Goal: Task Accomplishment & Management: Use online tool/utility

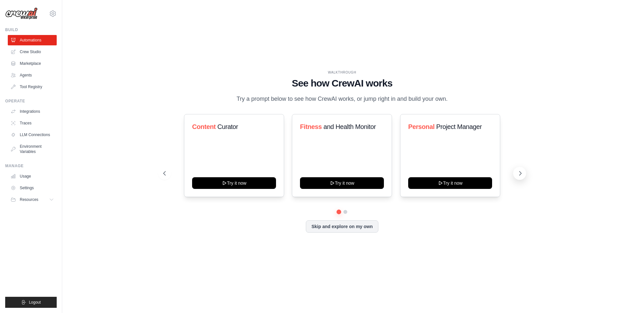
click at [520, 175] on icon at bounding box center [520, 173] width 6 height 6
click at [362, 224] on button "Skip and explore on my own" at bounding box center [342, 226] width 72 height 12
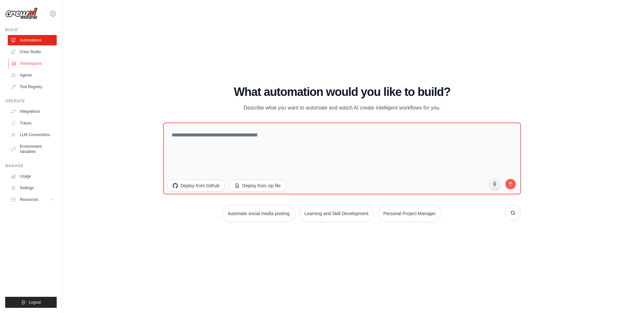
click at [34, 66] on link "Marketplace" at bounding box center [32, 63] width 49 height 10
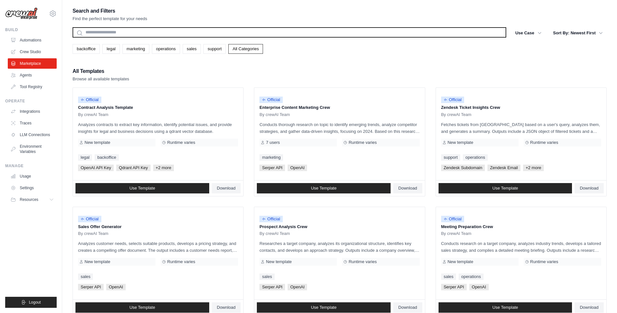
click at [142, 34] on input "text" at bounding box center [290, 32] width 434 height 10
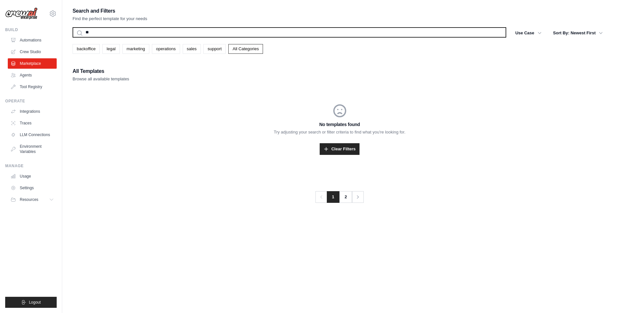
type input "*"
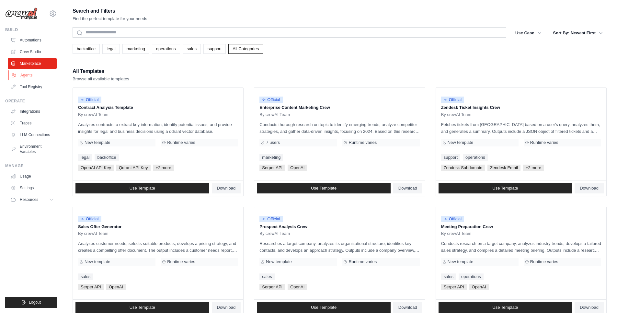
click at [37, 76] on link "Agents" at bounding box center [32, 75] width 49 height 10
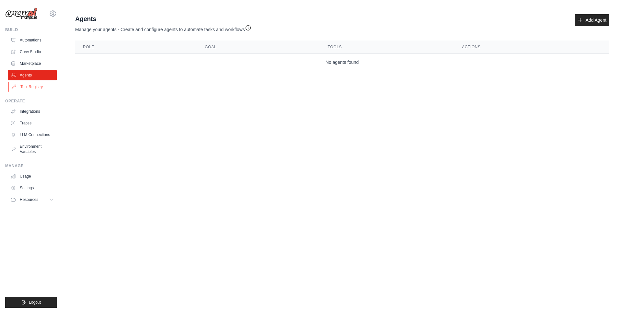
click at [37, 84] on link "Tool Registry" at bounding box center [32, 87] width 49 height 10
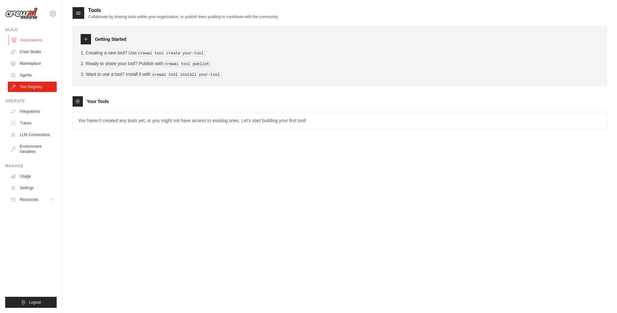
click at [29, 39] on link "Automations" at bounding box center [32, 40] width 49 height 10
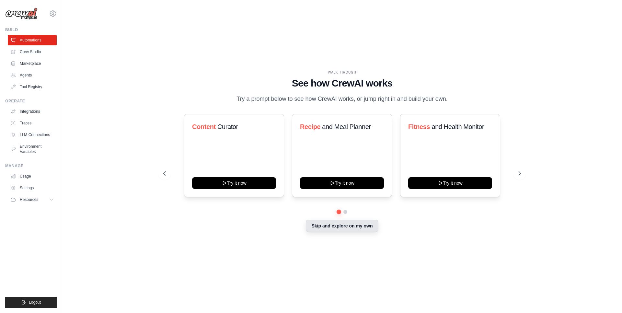
click at [344, 230] on button "Skip and explore on my own" at bounding box center [342, 226] width 72 height 12
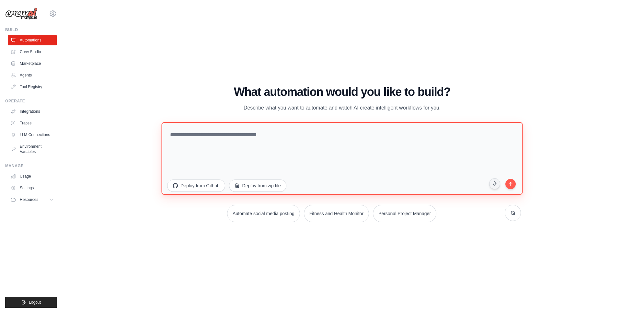
click at [326, 142] on textarea at bounding box center [341, 158] width 361 height 73
paste textarea "**********"
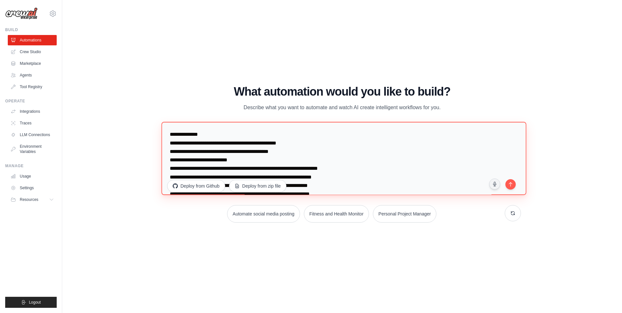
click at [171, 127] on textarea at bounding box center [343, 158] width 365 height 73
paste textarea "**********"
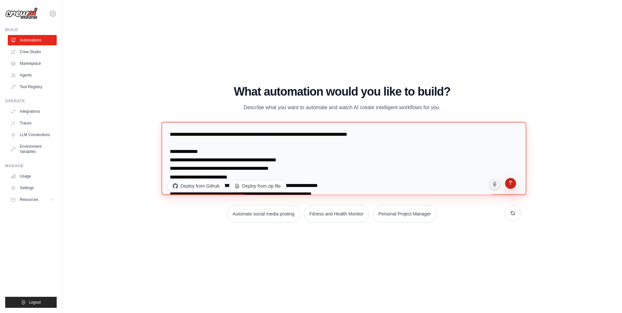
type textarea "**********"
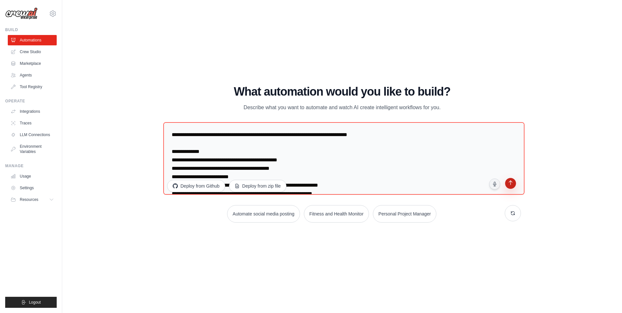
click at [511, 187] on button "submit" at bounding box center [510, 184] width 12 height 12
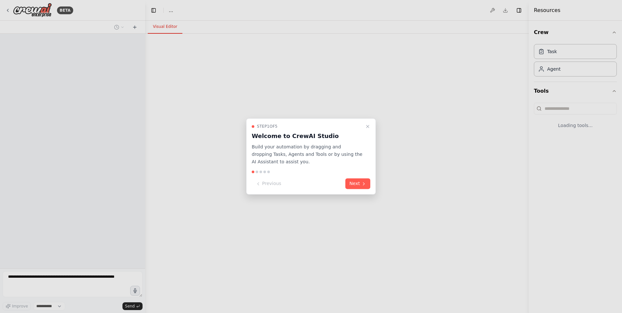
select select "****"
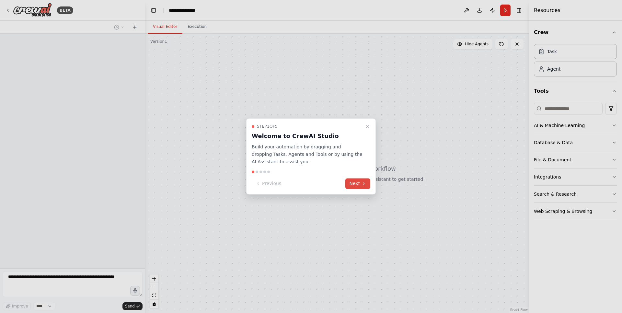
click at [358, 182] on button "Next" at bounding box center [357, 183] width 25 height 11
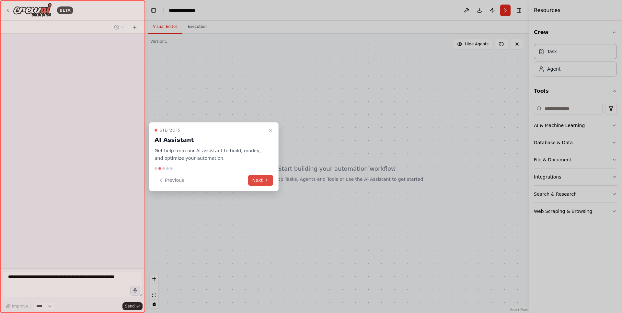
scroll to position [145, 0]
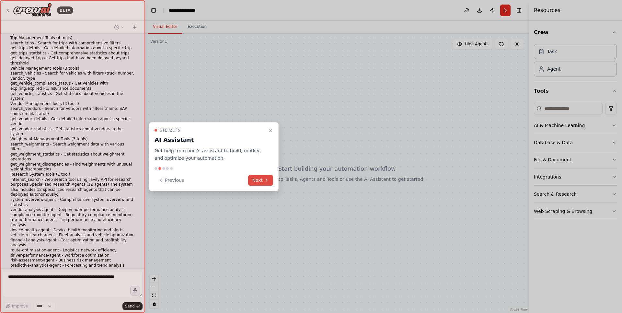
click at [264, 182] on icon at bounding box center [266, 180] width 5 height 5
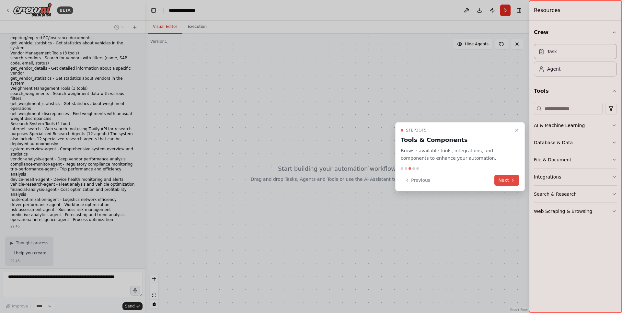
click at [503, 179] on button "Next" at bounding box center [506, 180] width 25 height 11
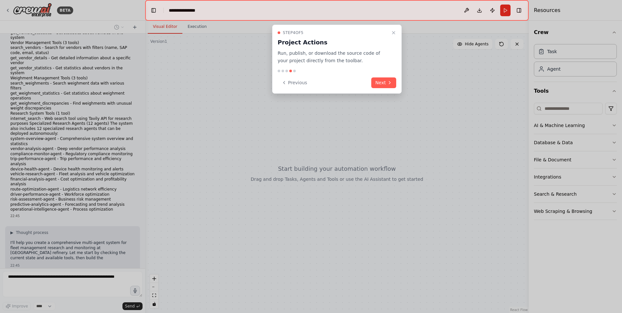
scroll to position [211, 0]
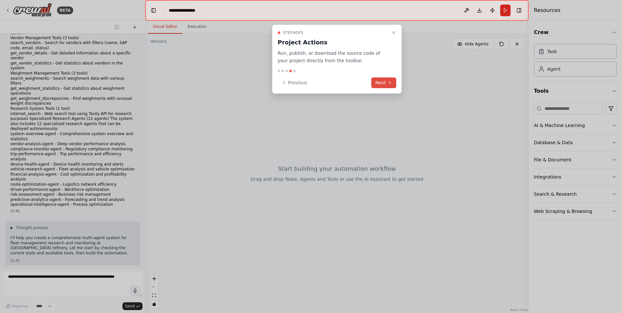
click at [383, 83] on button "Next" at bounding box center [383, 82] width 25 height 11
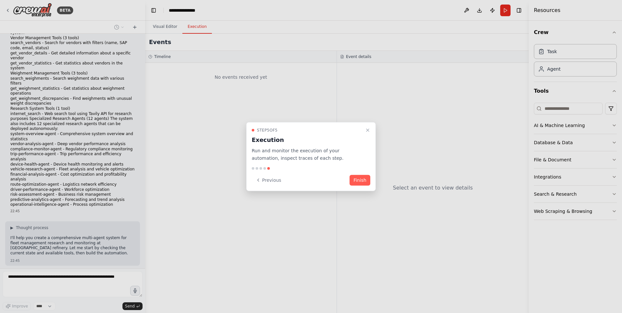
scroll to position [227, 0]
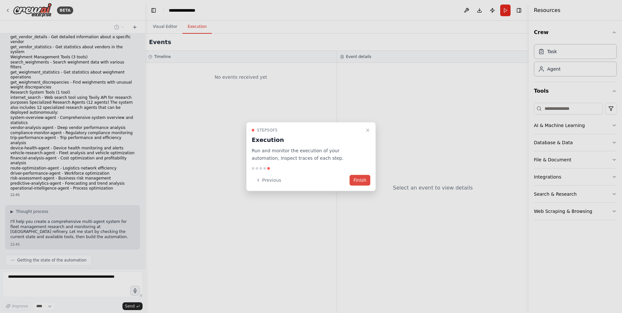
click at [353, 178] on button "Finish" at bounding box center [360, 180] width 21 height 11
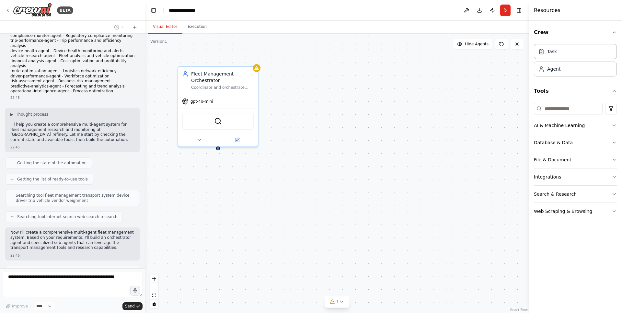
scroll to position [345, 0]
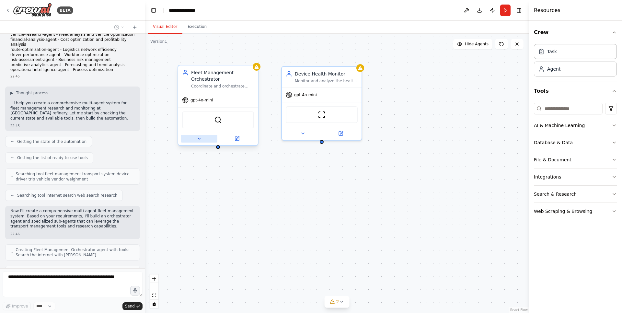
click at [202, 140] on button at bounding box center [199, 139] width 37 height 8
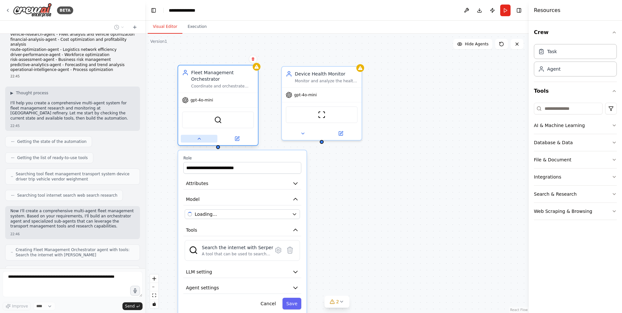
scroll to position [367, 0]
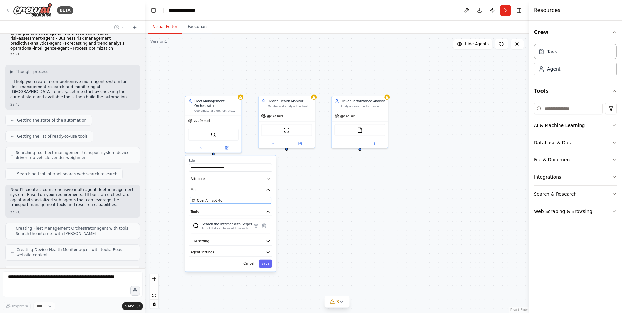
click at [215, 199] on span "OpenAI - gpt-4o-mini" at bounding box center [213, 200] width 33 height 5
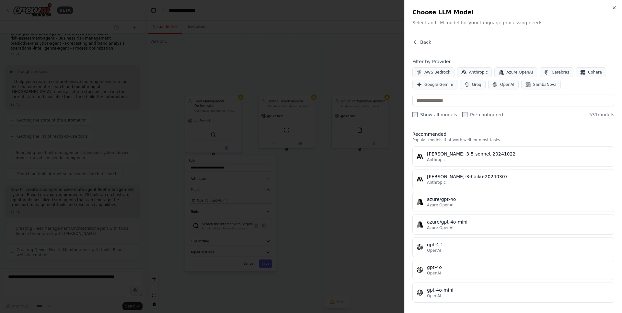
scroll to position [388, 0]
click at [435, 88] on button "Google Gemini" at bounding box center [434, 85] width 45 height 10
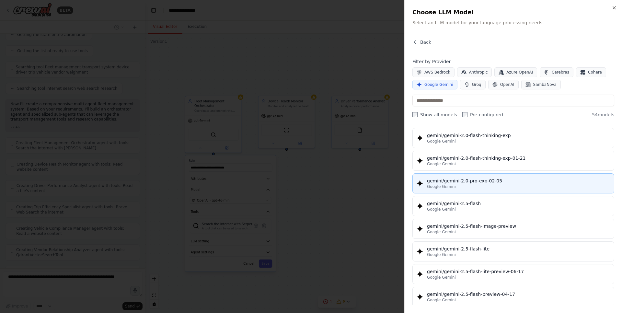
scroll to position [494, 0]
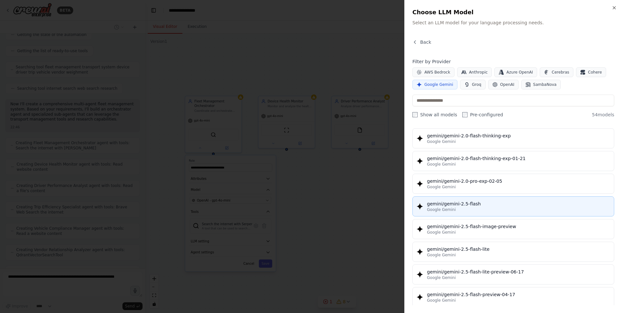
click at [467, 203] on div "gemini/gemini-2.5-flash" at bounding box center [518, 204] width 183 height 6
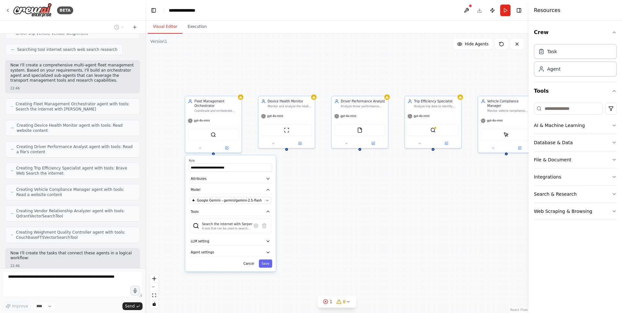
scroll to position [496, 0]
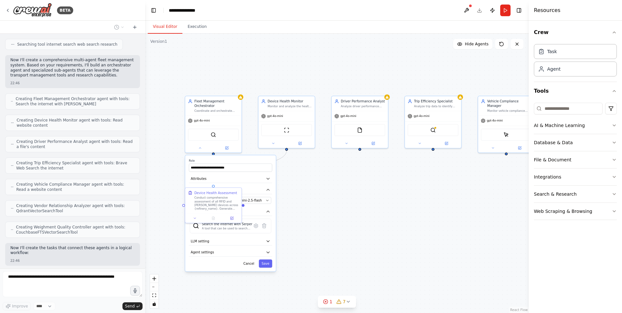
click at [301, 256] on div ".deletable-edge-delete-btn { width: 20px; height: 20px; border: 0px solid #ffff…" at bounding box center [337, 173] width 384 height 279
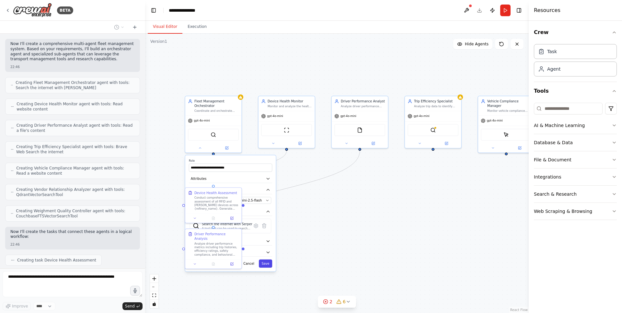
click at [269, 262] on button "Save" at bounding box center [265, 263] width 13 height 8
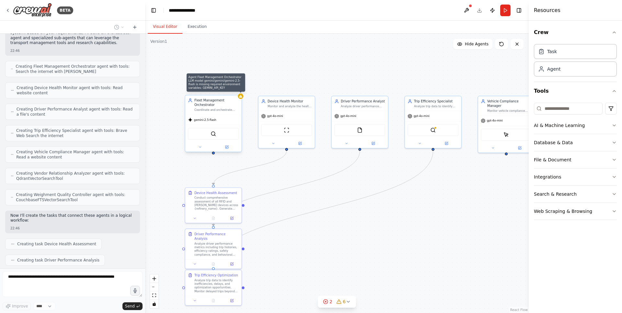
scroll to position [545, 0]
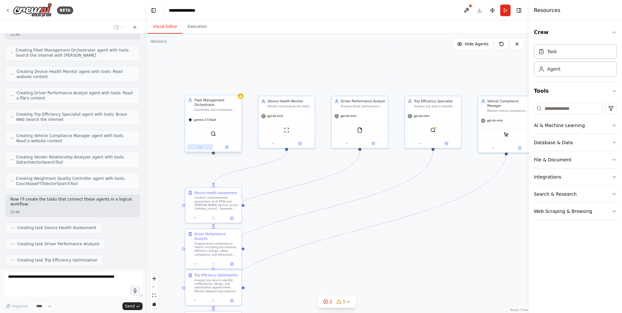
click at [198, 148] on icon at bounding box center [200, 147] width 4 height 4
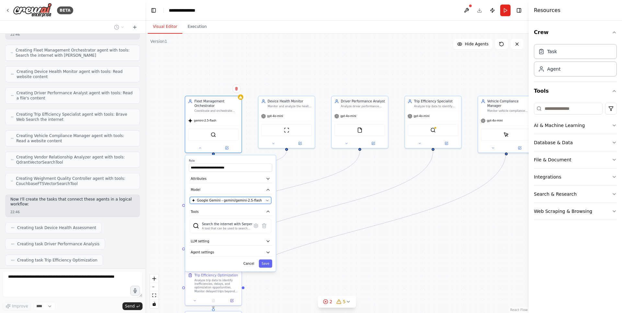
scroll to position [561, 0]
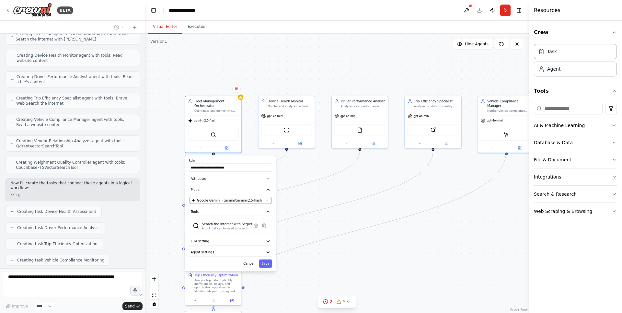
click at [218, 202] on span "Google Gemini - gemini/gemini-2.5-flash" at bounding box center [229, 200] width 65 height 5
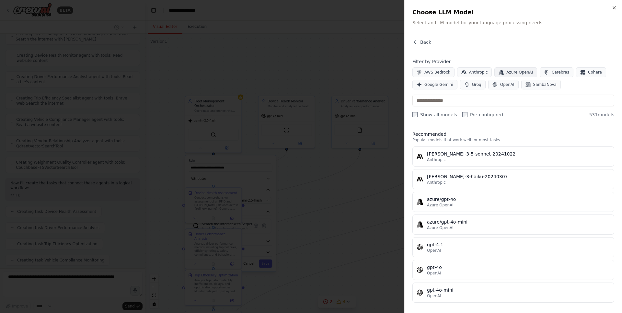
scroll to position [577, 0]
click at [500, 85] on span "OpenAI" at bounding box center [507, 84] width 14 height 5
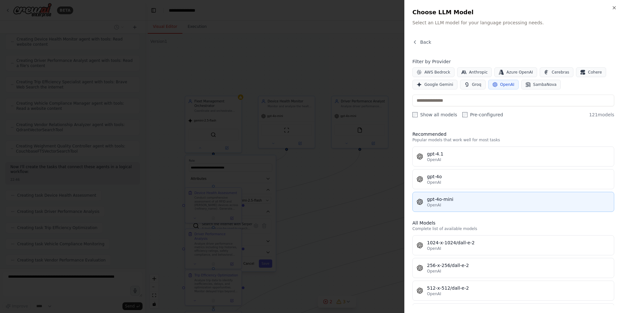
click at [452, 196] on div "gpt-4o-mini" at bounding box center [518, 199] width 183 height 6
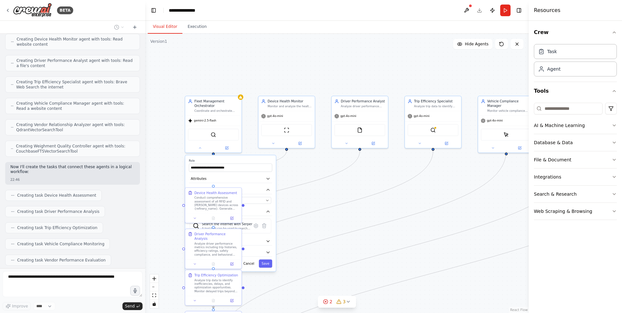
scroll to position [593, 0]
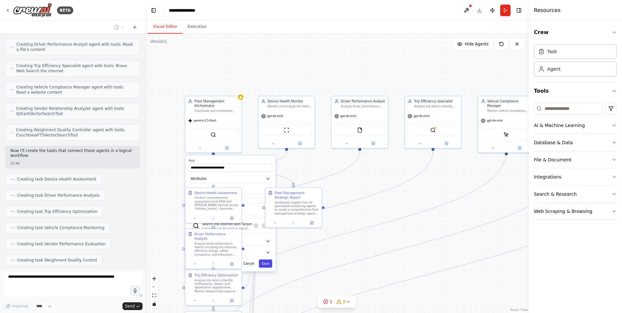
click at [266, 263] on button "Save" at bounding box center [265, 263] width 13 height 8
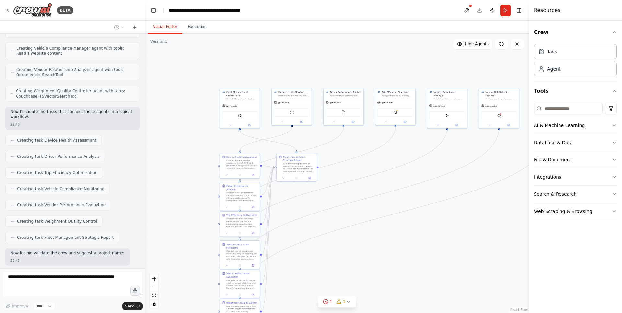
scroll to position [654, 0]
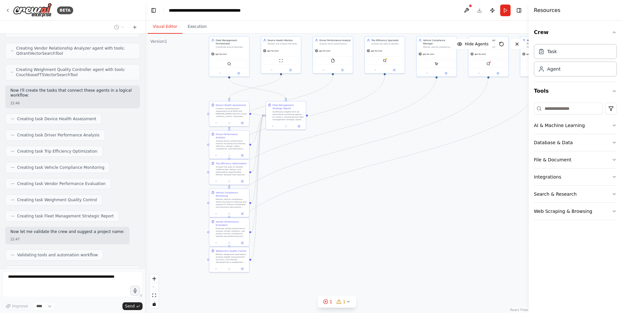
drag, startPoint x: 413, startPoint y: 271, endPoint x: 400, endPoint y: 222, distance: 50.8
click at [400, 222] on div ".deletable-edge-delete-btn { width: 20px; height: 20px; border: 0px solid #ffff…" at bounding box center [337, 173] width 384 height 279
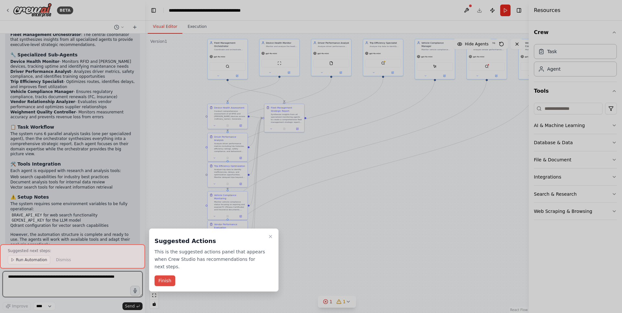
scroll to position [949, 0]
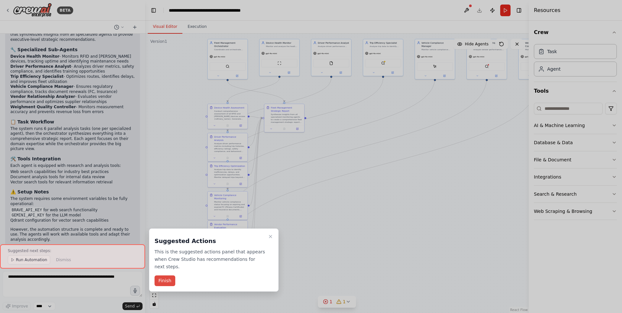
click at [163, 275] on button "Finish" at bounding box center [165, 280] width 21 height 11
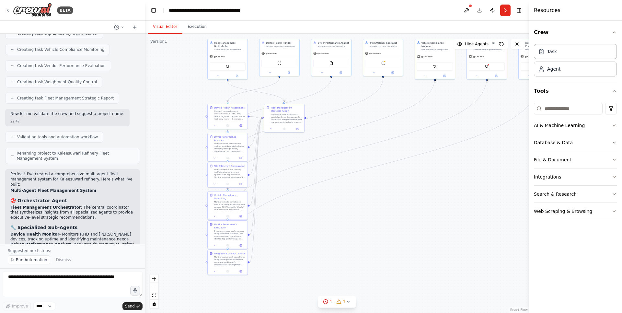
scroll to position [771, 0]
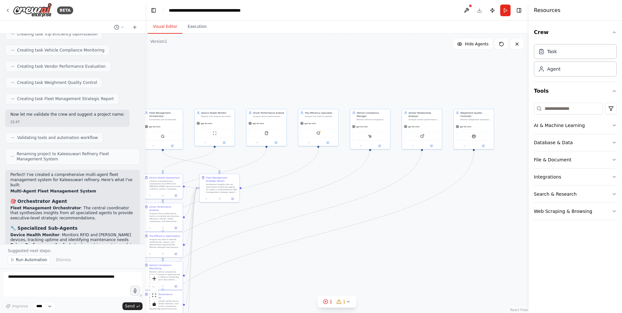
drag, startPoint x: 394, startPoint y: 201, endPoint x: 325, endPoint y: 274, distance: 100.4
click at [324, 274] on div ".deletable-edge-delete-btn { width: 20px; height: 20px; border: 0px solid #ffff…" at bounding box center [337, 173] width 384 height 279
click at [409, 146] on button at bounding box center [407, 148] width 18 height 4
click at [558, 144] on div "Database & Data" at bounding box center [553, 142] width 39 height 6
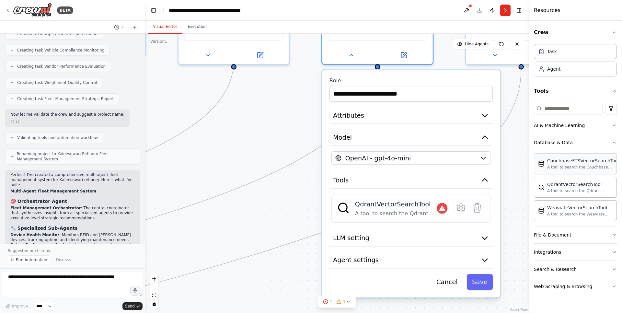
click at [557, 162] on div "CouchbaseFTSVectorSearchTool" at bounding box center [583, 160] width 72 height 6
click at [558, 186] on div "QdrantVectorSearchTool" at bounding box center [579, 184] width 65 height 6
click at [558, 217] on div "WeaviateVectorSearchTool A tool to search the Weaviate database for relevant in…" at bounding box center [575, 210] width 83 height 21
click at [604, 139] on button "Database & Data" at bounding box center [575, 142] width 83 height 17
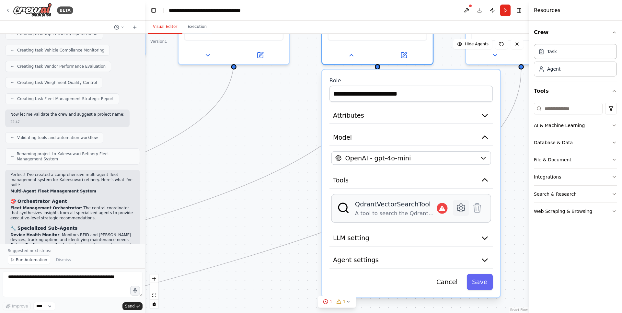
click at [459, 202] on icon at bounding box center [460, 207] width 11 height 11
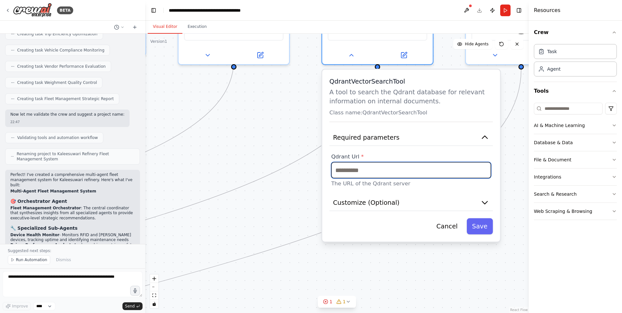
click at [461, 162] on input "text" at bounding box center [411, 170] width 160 height 16
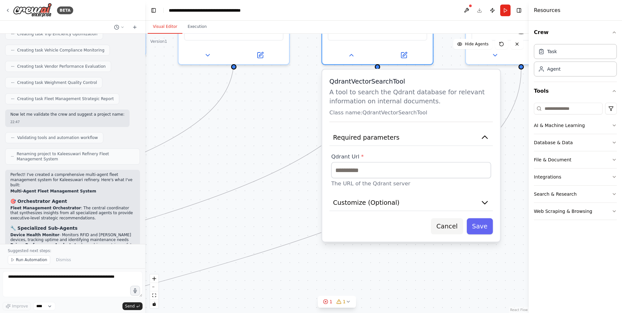
click at [447, 219] on button "Cancel" at bounding box center [447, 226] width 32 height 16
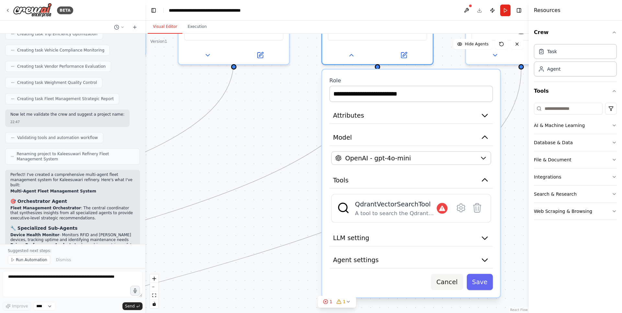
click at [443, 277] on button "Cancel" at bounding box center [447, 282] width 32 height 16
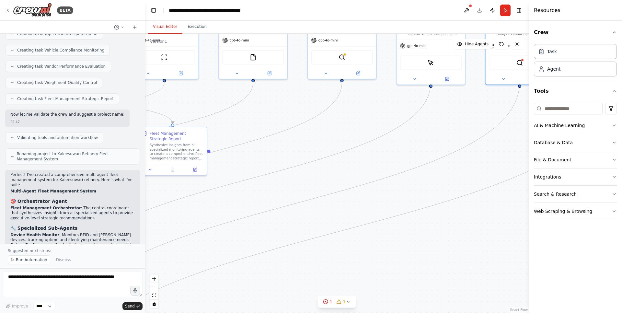
drag, startPoint x: 465, startPoint y: 247, endPoint x: 622, endPoint y: 141, distance: 188.7
click at [622, 141] on div "BETA a multi agent - agentic research/monitoring for fleet management for kalee…" at bounding box center [311, 156] width 622 height 313
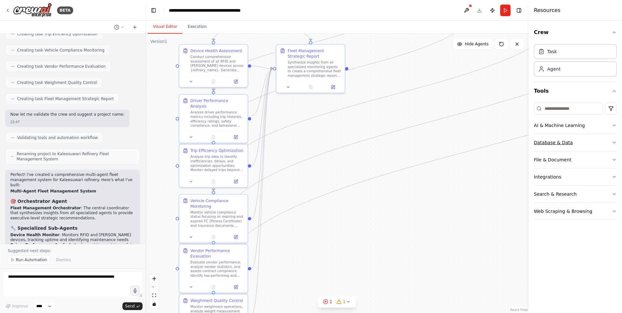
drag, startPoint x: 478, startPoint y: 171, endPoint x: 584, endPoint y: 138, distance: 110.7
click at [584, 138] on div "BETA a multi agent - agentic research/monitoring for fleet management for kalee…" at bounding box center [311, 156] width 622 height 313
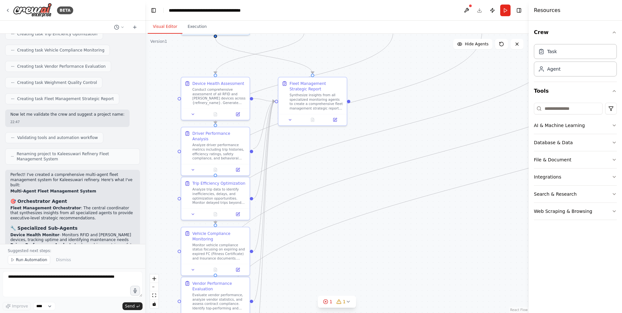
drag, startPoint x: 435, startPoint y: 220, endPoint x: 422, endPoint y: 260, distance: 42.4
click at [422, 260] on div ".deletable-edge-delete-btn { width: 20px; height: 20px; border: 0px solid #ffff…" at bounding box center [337, 173] width 384 height 279
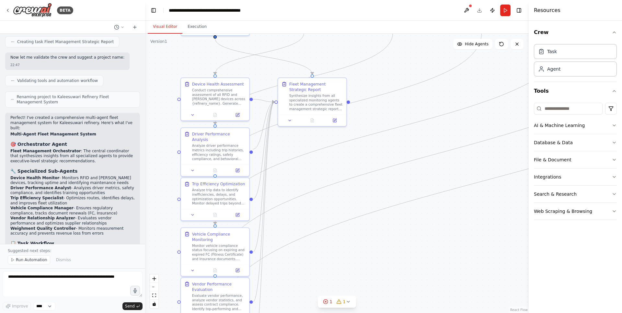
scroll to position [949, 0]
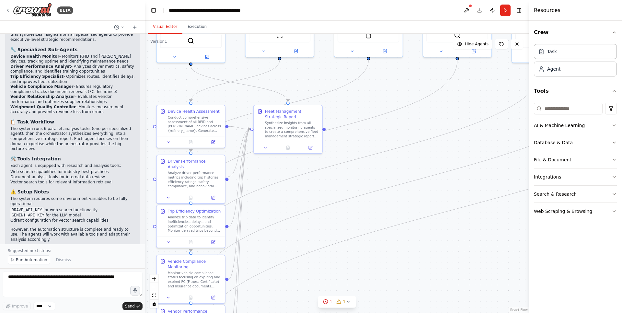
drag, startPoint x: 447, startPoint y: 226, endPoint x: 423, endPoint y: 254, distance: 36.5
click at [423, 254] on div ".deletable-edge-delete-btn { width: 20px; height: 20px; border: 0px solid #ffff…" at bounding box center [337, 173] width 384 height 279
click at [262, 148] on button at bounding box center [265, 146] width 19 height 7
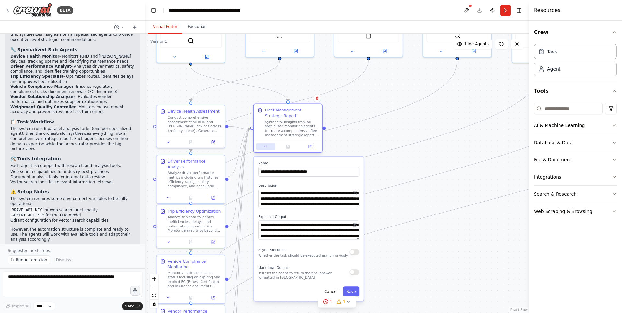
click at [262, 148] on button at bounding box center [265, 146] width 19 height 7
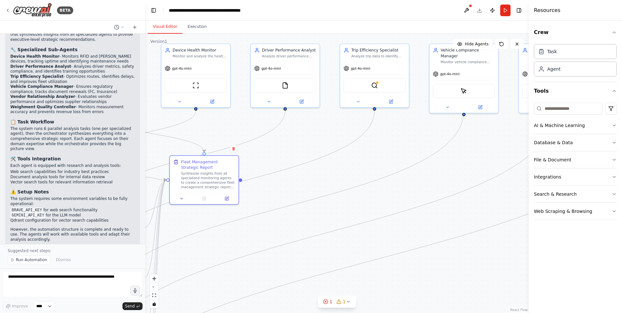
drag, startPoint x: 375, startPoint y: 261, endPoint x: 291, endPoint y: 313, distance: 99.3
click at [291, 313] on div ".deletable-edge-delete-btn { width: 20px; height: 20px; border: 0px solid #ffff…" at bounding box center [337, 173] width 384 height 279
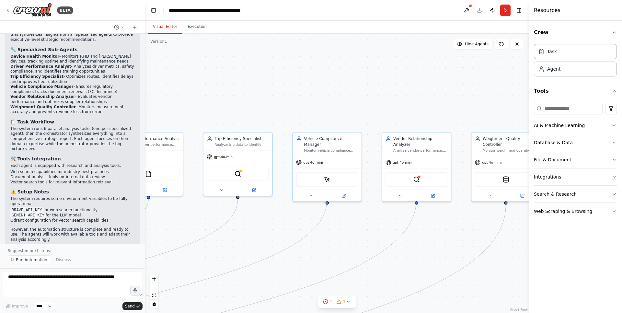
drag, startPoint x: 343, startPoint y: 171, endPoint x: 208, endPoint y: 259, distance: 161.5
click at [208, 259] on div ".deletable-edge-delete-btn { width: 20px; height: 20px; border: 0px solid #ffff…" at bounding box center [337, 173] width 384 height 279
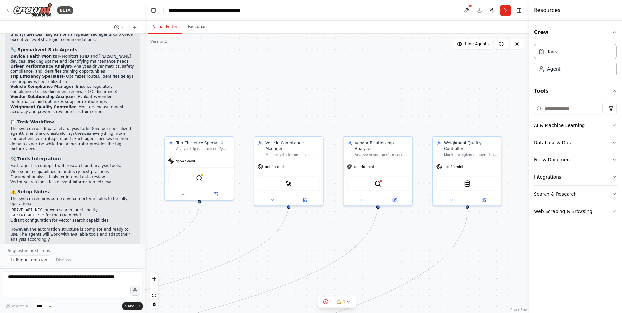
drag, startPoint x: 345, startPoint y: 229, endPoint x: 307, endPoint y: 233, distance: 38.8
click at [307, 233] on div ".deletable-edge-delete-btn { width: 20px; height: 20px; border: 0px solid #ffff…" at bounding box center [337, 173] width 384 height 279
click at [361, 198] on icon at bounding box center [362, 198] width 2 height 1
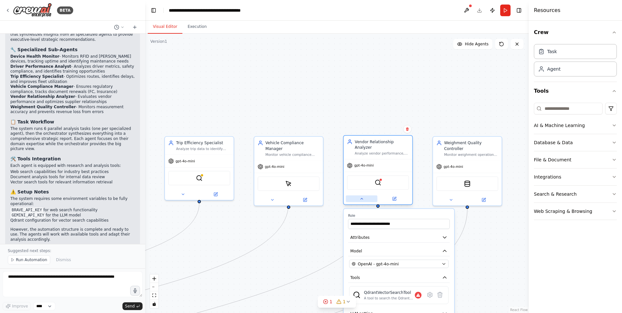
click at [361, 197] on icon at bounding box center [361, 199] width 5 height 5
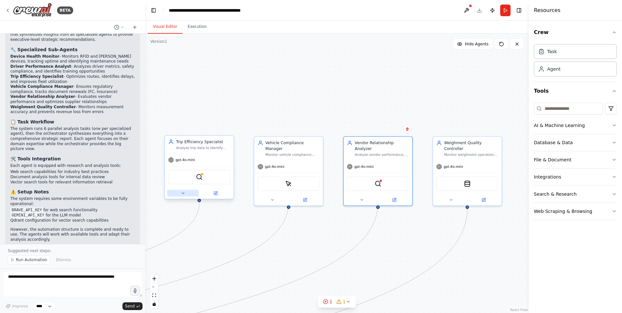
click at [184, 192] on icon at bounding box center [183, 193] width 5 height 5
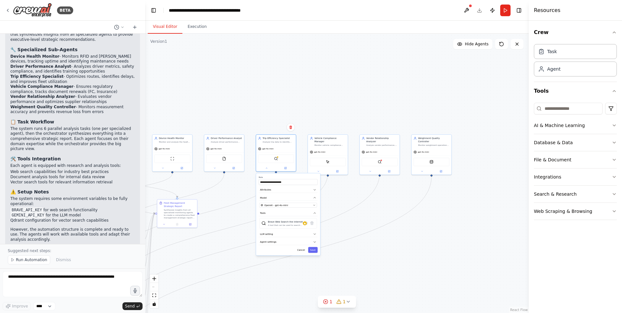
drag, startPoint x: 305, startPoint y: 239, endPoint x: 339, endPoint y: 191, distance: 59.2
click at [339, 191] on div ".deletable-edge-delete-btn { width: 20px; height: 20px; border: 0px solid #ffff…" at bounding box center [337, 173] width 384 height 279
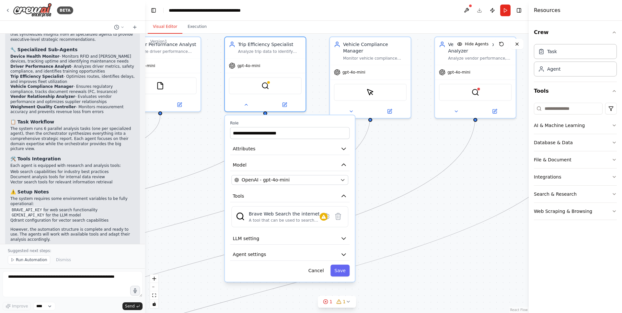
drag, startPoint x: 339, startPoint y: 191, endPoint x: 389, endPoint y: 157, distance: 60.2
click at [389, 157] on div ".deletable-edge-delete-btn { width: 20px; height: 20px; border: 0px solid #ffff…" at bounding box center [337, 173] width 384 height 279
click at [288, 242] on button "LLM setting" at bounding box center [290, 239] width 120 height 12
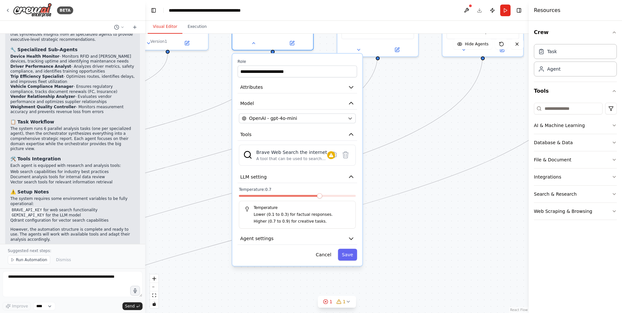
drag, startPoint x: 419, startPoint y: 289, endPoint x: 426, endPoint y: 228, distance: 62.0
click at [426, 228] on div ".deletable-edge-delete-btn { width: 20px; height: 20px; border: 0px solid #ffff…" at bounding box center [337, 173] width 384 height 279
click at [286, 242] on button "Agent settings" at bounding box center [297, 239] width 120 height 12
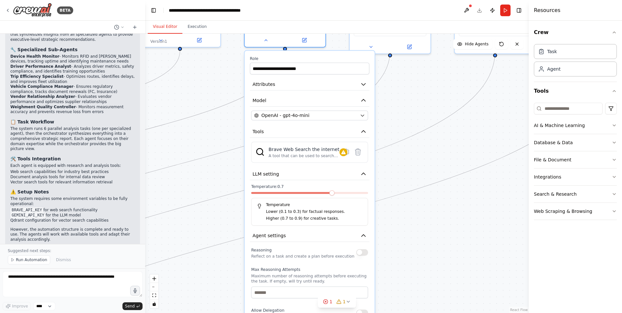
drag, startPoint x: 400, startPoint y: 252, endPoint x: 410, endPoint y: 261, distance: 14.2
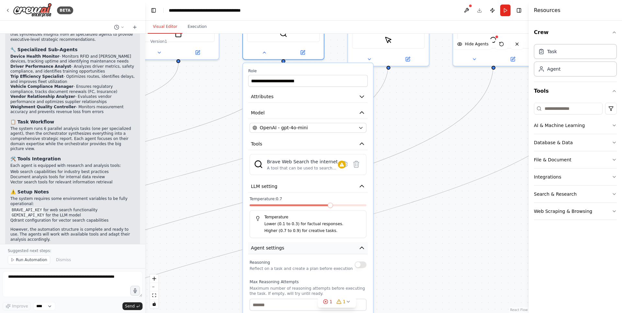
click at [352, 251] on button "Agent settings" at bounding box center [308, 248] width 120 height 12
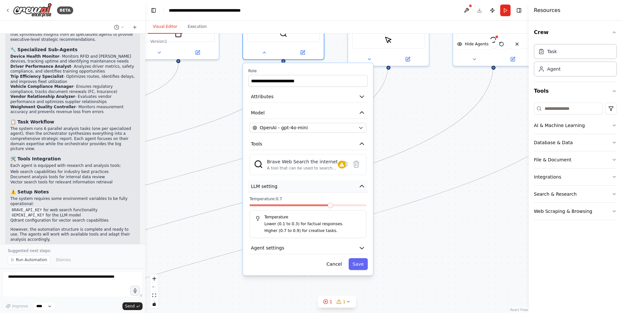
click at [360, 188] on icon "button" at bounding box center [362, 186] width 6 height 6
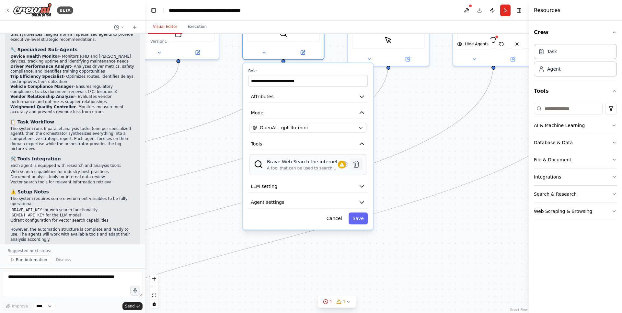
click at [355, 164] on icon at bounding box center [356, 164] width 6 height 6
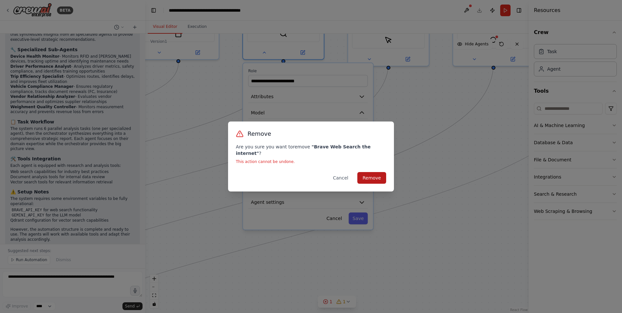
click at [369, 175] on button "Remove" at bounding box center [371, 178] width 29 height 12
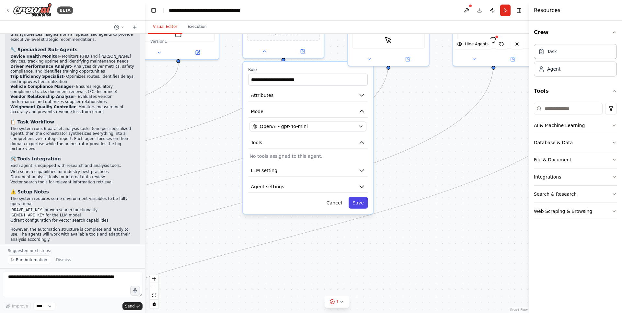
click at [359, 202] on button "Save" at bounding box center [358, 203] width 19 height 12
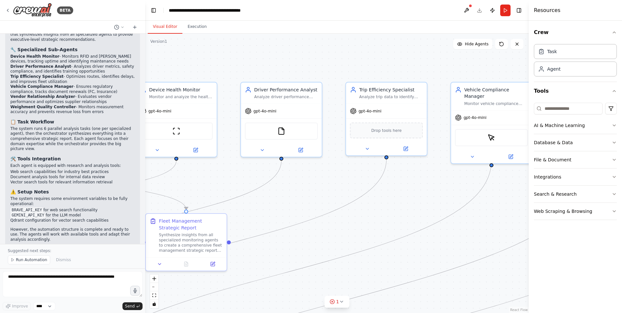
drag, startPoint x: 329, startPoint y: 144, endPoint x: 432, endPoint y: 242, distance: 141.8
click at [432, 242] on div ".deletable-edge-delete-btn { width: 20px; height: 20px; border: 0px solid #ffff…" at bounding box center [337, 173] width 384 height 279
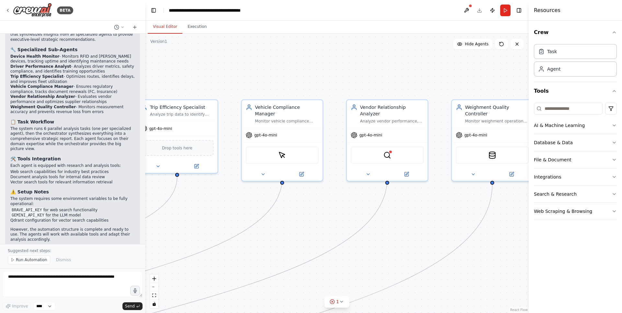
drag, startPoint x: 494, startPoint y: 191, endPoint x: 270, endPoint y: 214, distance: 225.0
click at [270, 214] on div ".deletable-edge-delete-btn { width: 20px; height: 20px; border: 0px solid #ffff…" at bounding box center [337, 173] width 384 height 279
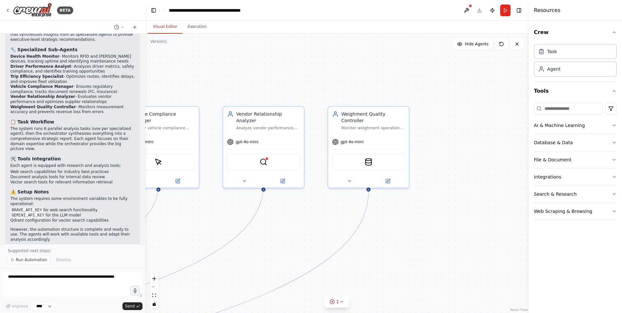
drag, startPoint x: 435, startPoint y: 216, endPoint x: 326, endPoint y: 218, distance: 109.2
click at [326, 218] on div ".deletable-edge-delete-btn { width: 20px; height: 20px; border: 0px solid #ffff…" at bounding box center [337, 173] width 384 height 279
click at [347, 179] on icon at bounding box center [349, 179] width 5 height 5
click at [499, 150] on div ".deletable-edge-delete-btn { width: 20px; height: 20px; border: 0px solid #ffff…" at bounding box center [337, 173] width 384 height 279
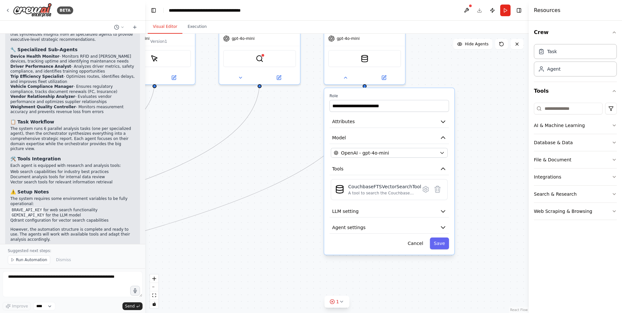
drag, startPoint x: 496, startPoint y: 189, endPoint x: 492, endPoint y: 85, distance: 103.4
click at [492, 85] on div ".deletable-edge-delete-btn { width: 20px; height: 20px; border: 0px solid #ffff…" at bounding box center [337, 173] width 384 height 279
click at [425, 187] on icon at bounding box center [426, 189] width 6 height 6
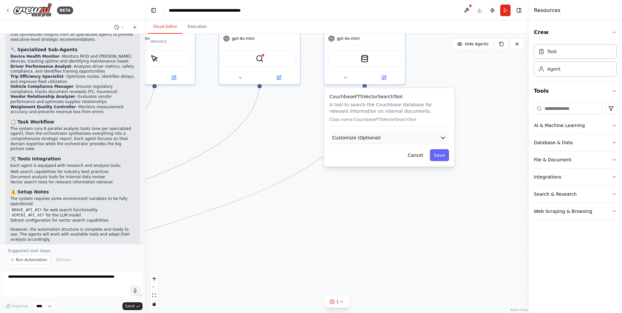
click at [407, 135] on button "Customize (Optional)" at bounding box center [389, 138] width 120 height 12
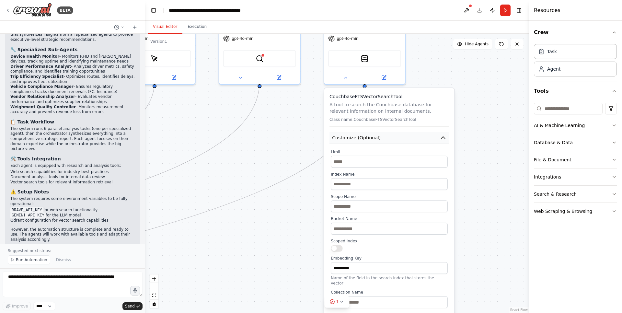
click at [407, 135] on button "Customize (Optional)" at bounding box center [389, 138] width 120 height 12
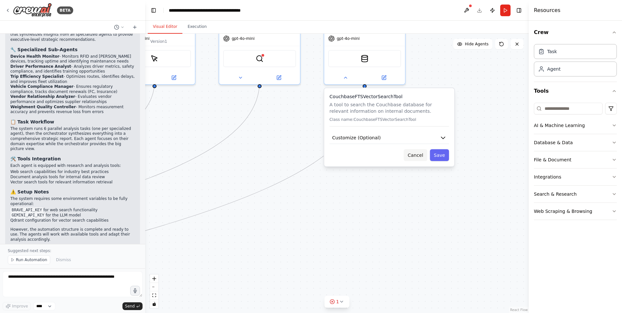
click at [414, 155] on button "Cancel" at bounding box center [415, 155] width 23 height 12
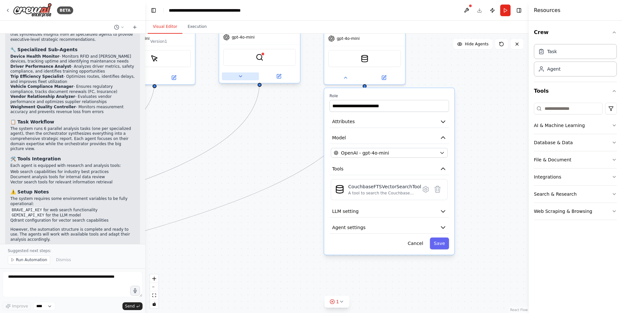
click at [236, 72] on button at bounding box center [240, 76] width 37 height 8
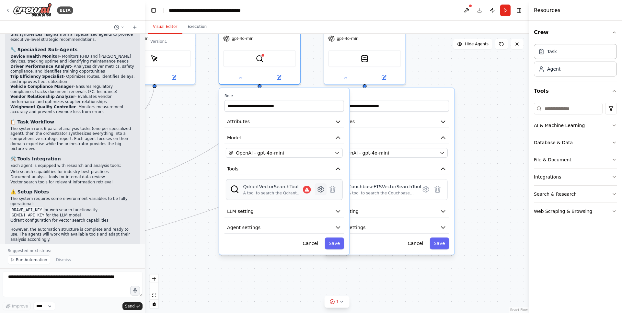
click at [322, 186] on icon at bounding box center [321, 189] width 6 height 6
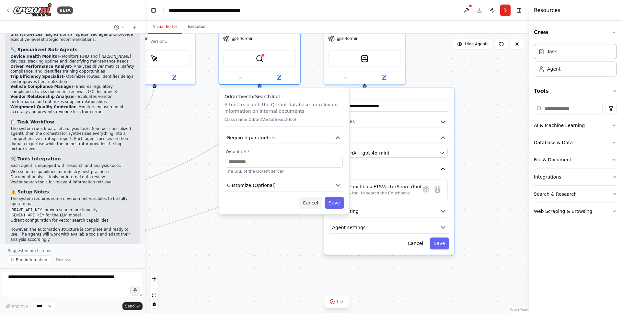
click at [307, 199] on button "Cancel" at bounding box center [310, 203] width 23 height 12
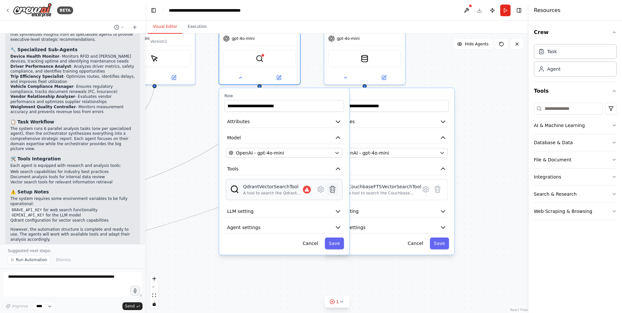
click at [330, 186] on icon at bounding box center [333, 189] width 6 height 6
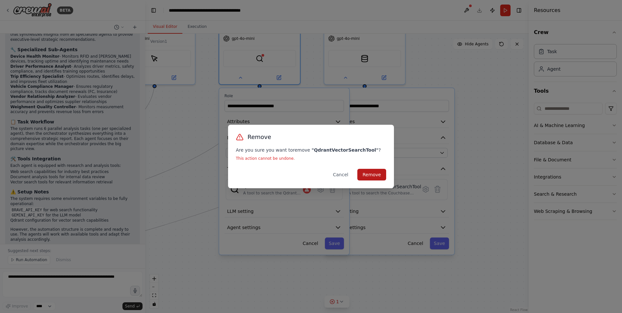
click at [373, 174] on button "Remove" at bounding box center [371, 175] width 29 height 12
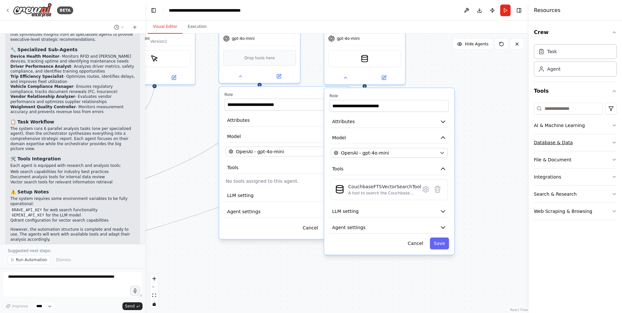
click at [561, 142] on div "Database & Data" at bounding box center [553, 142] width 39 height 6
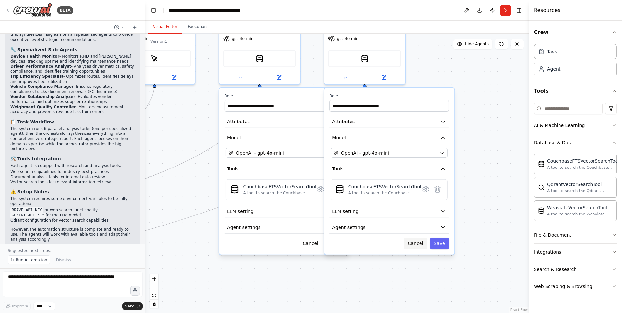
click at [414, 245] on button "Cancel" at bounding box center [415, 243] width 23 height 12
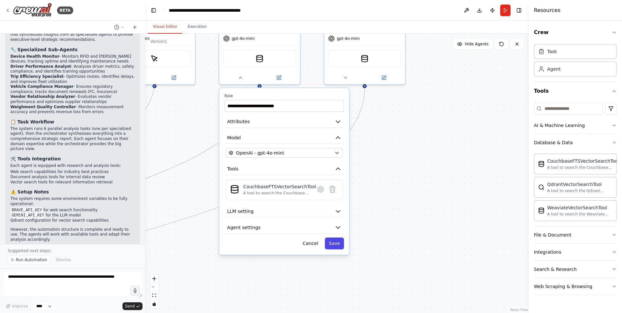
click at [332, 237] on button "Save" at bounding box center [334, 243] width 19 height 12
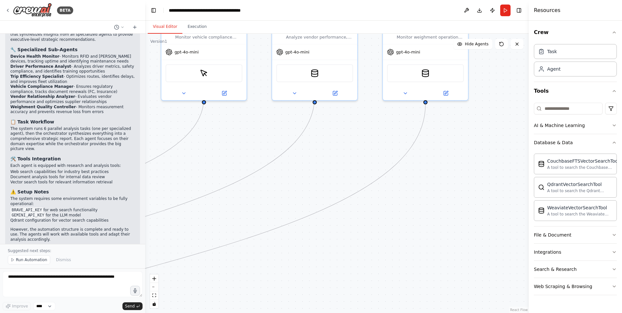
drag, startPoint x: 396, startPoint y: 213, endPoint x: 468, endPoint y: 238, distance: 75.9
click at [468, 238] on div ".deletable-edge-delete-btn { width: 20px; height: 20px; border: 0px solid #ffff…" at bounding box center [337, 173] width 384 height 279
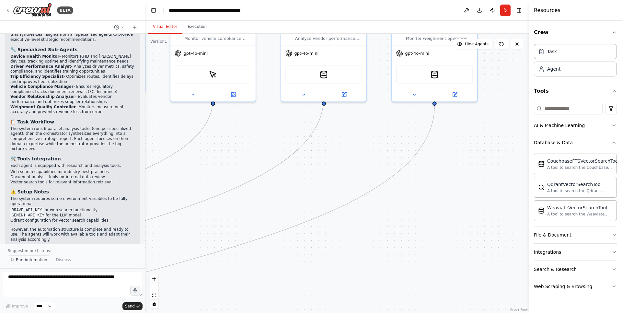
click at [16, 259] on span "Run Automation" at bounding box center [31, 259] width 31 height 5
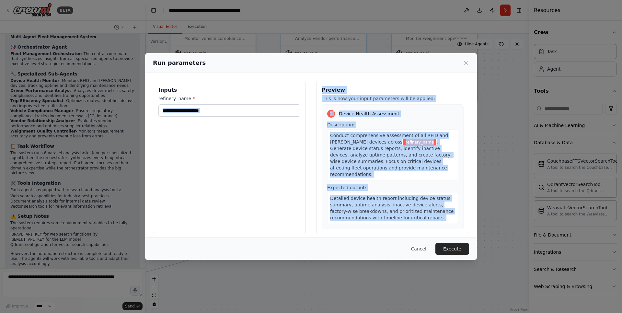
click at [361, 230] on div "Inputs refinery_name * Preview This is how your input parameters will be applie…" at bounding box center [311, 158] width 316 height 154
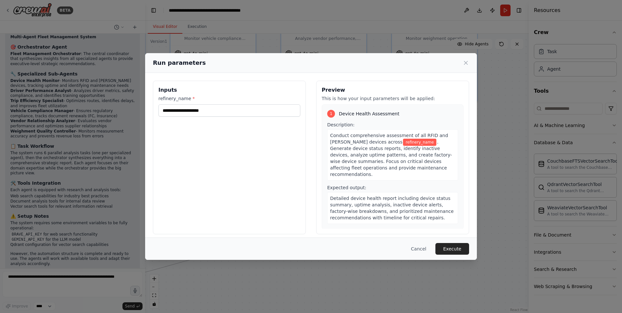
click at [268, 192] on div "Inputs refinery_name *" at bounding box center [229, 158] width 153 height 154
click at [236, 109] on input "refinery_name *" at bounding box center [229, 110] width 142 height 12
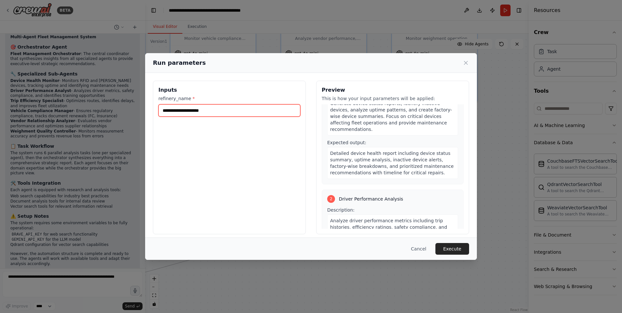
scroll to position [0, 0]
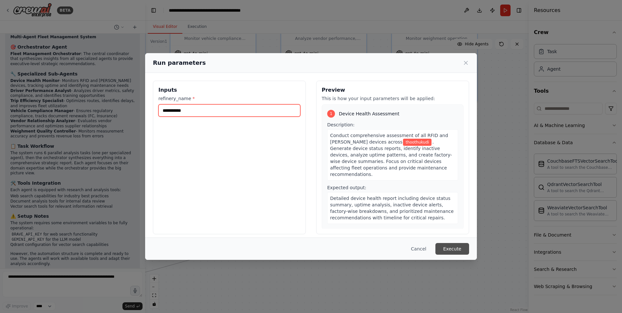
type input "**********"
click at [453, 253] on button "Execute" at bounding box center [452, 249] width 34 height 12
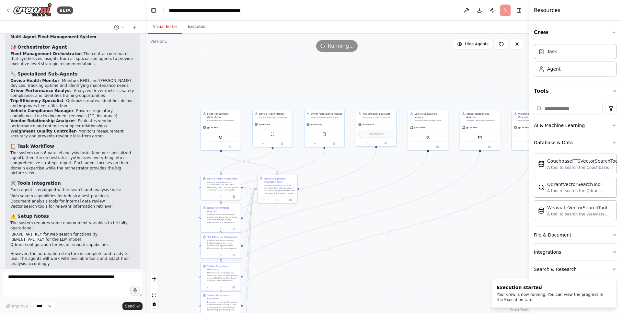
drag, startPoint x: 381, startPoint y: 199, endPoint x: 520, endPoint y: 193, distance: 138.8
click at [520, 193] on div ".deletable-edge-delete-btn { width: 20px; height: 20px; border: 0px solid #ffff…" at bounding box center [337, 173] width 384 height 279
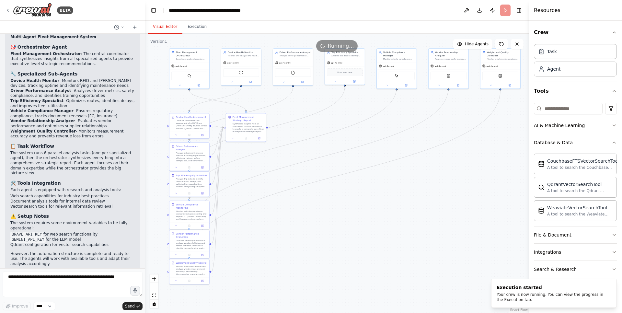
drag, startPoint x: 439, startPoint y: 198, endPoint x: 395, endPoint y: 140, distance: 73.5
click at [395, 140] on div ".deletable-edge-delete-btn { width: 20px; height: 20px; border: 0px solid #ffff…" at bounding box center [337, 173] width 384 height 279
click at [406, 230] on div ".deletable-edge-delete-btn { width: 20px; height: 20px; border: 0px solid #ffff…" at bounding box center [337, 173] width 384 height 279
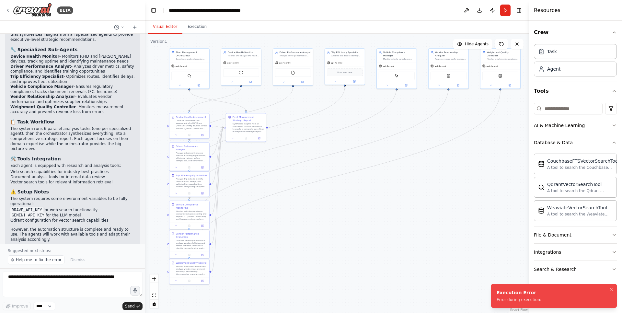
click at [521, 292] on div "Execution Error" at bounding box center [519, 292] width 45 height 6
click at [192, 29] on button "Execution" at bounding box center [196, 27] width 29 height 14
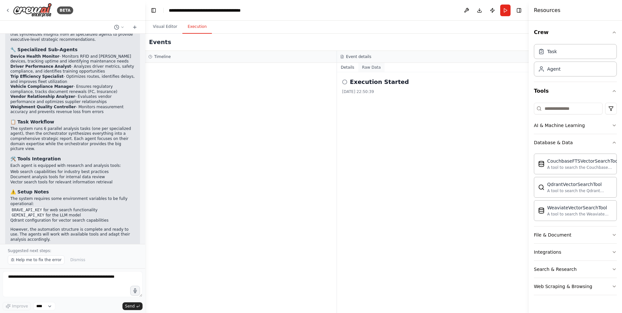
click at [370, 68] on button "Raw Data" at bounding box center [371, 67] width 27 height 9
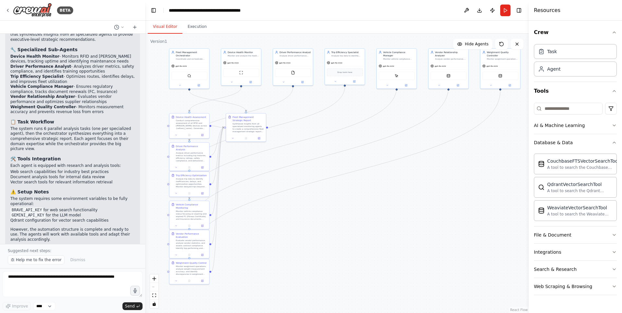
click at [166, 28] on button "Visual Editor" at bounding box center [165, 27] width 35 height 14
click at [468, 9] on button at bounding box center [466, 11] width 10 height 12
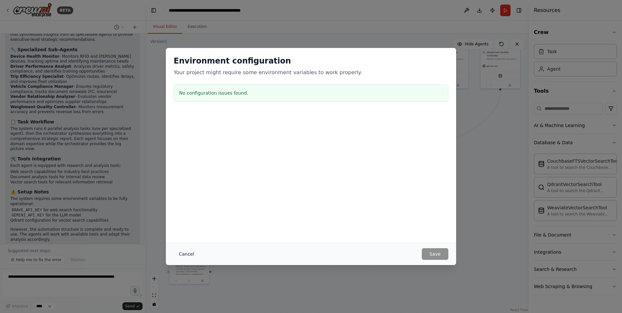
click at [188, 250] on button "Cancel" at bounding box center [187, 254] width 26 height 12
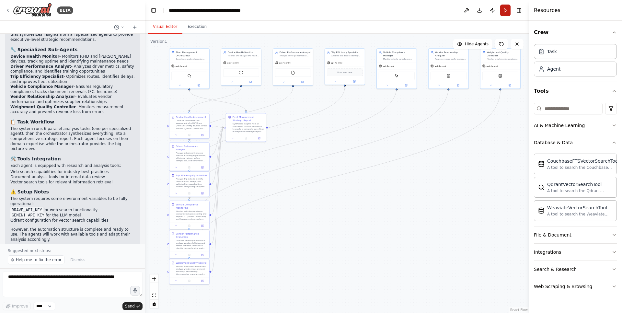
click at [505, 11] on button "Run" at bounding box center [505, 11] width 10 height 12
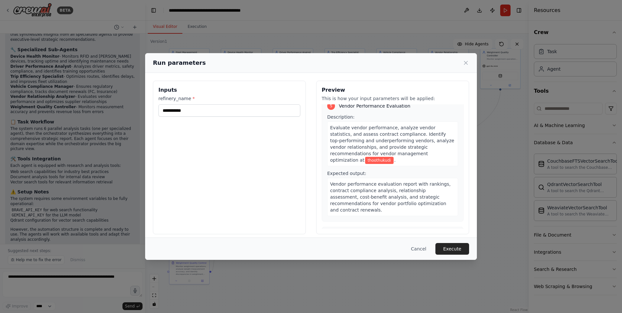
scroll to position [763, 0]
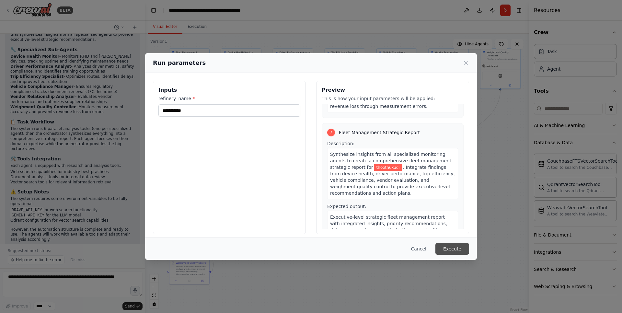
click at [454, 250] on button "Execute" at bounding box center [452, 249] width 34 height 12
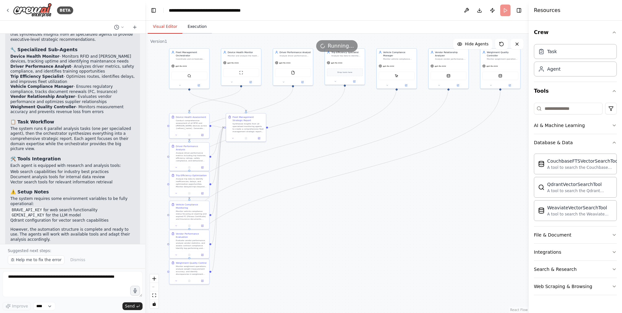
click at [195, 30] on button "Execution" at bounding box center [196, 27] width 29 height 14
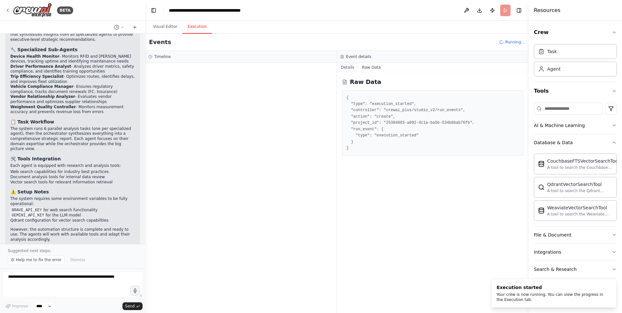
click at [349, 68] on button "Details" at bounding box center [347, 67] width 21 height 9
